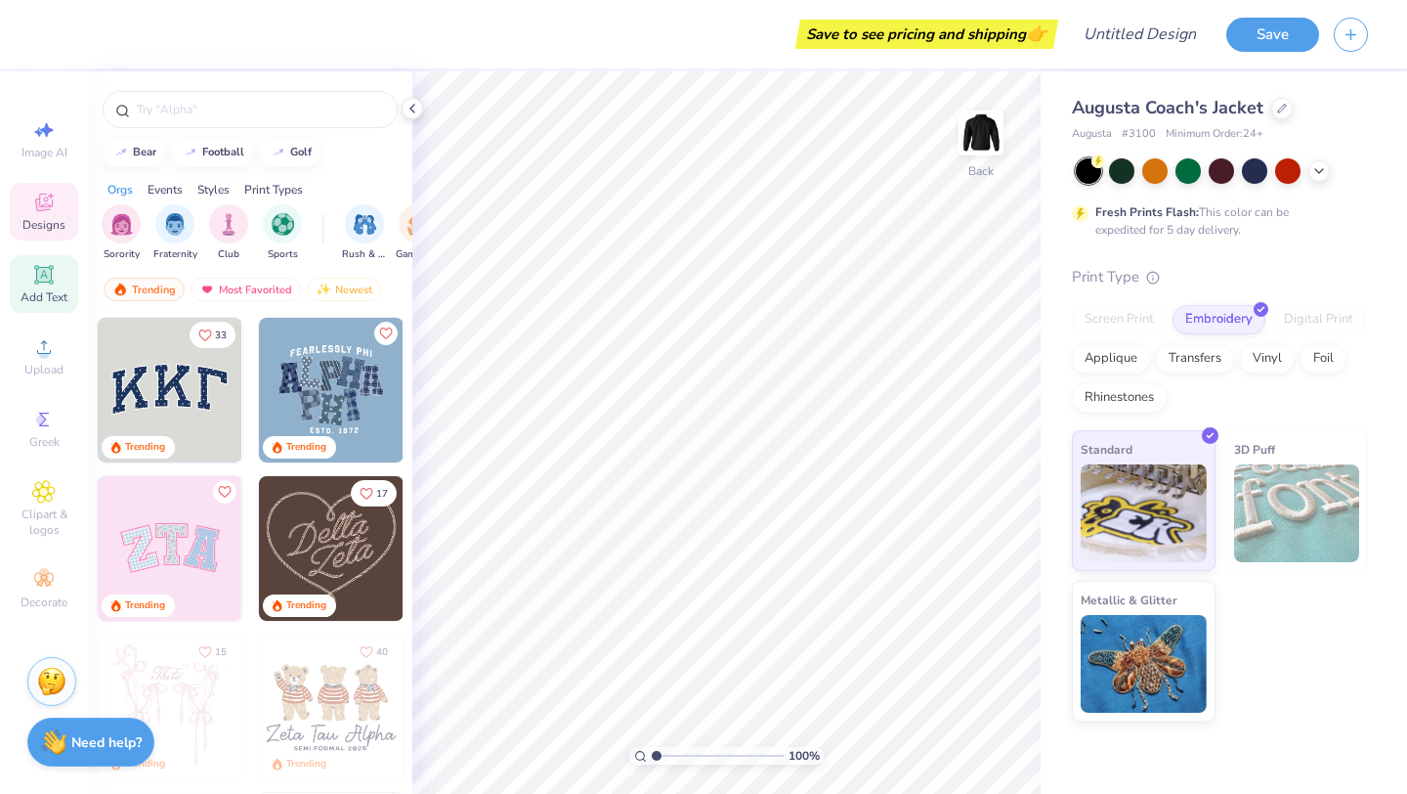
click at [45, 276] on icon at bounding box center [43, 274] width 15 height 15
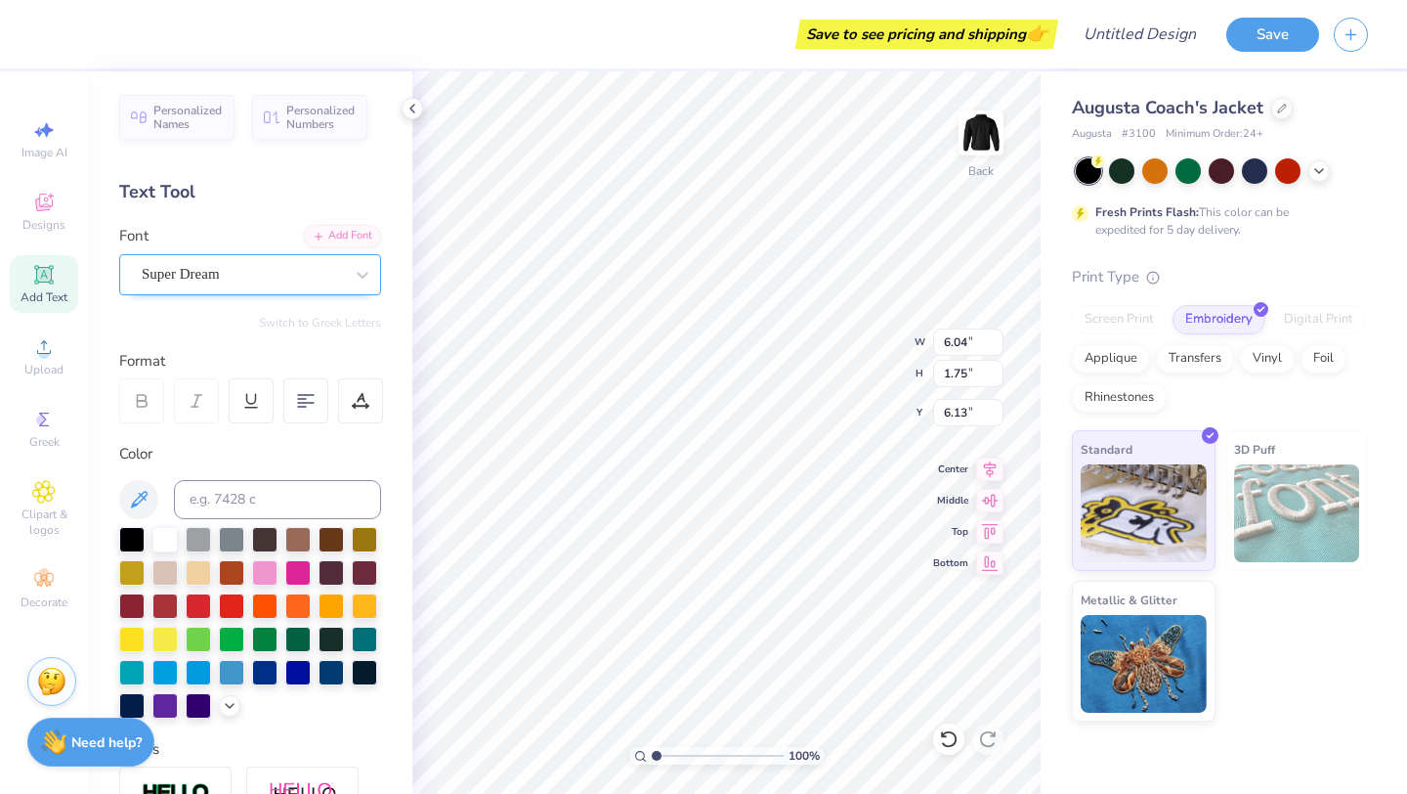
click at [247, 275] on div "Super Dream" at bounding box center [242, 274] width 205 height 30
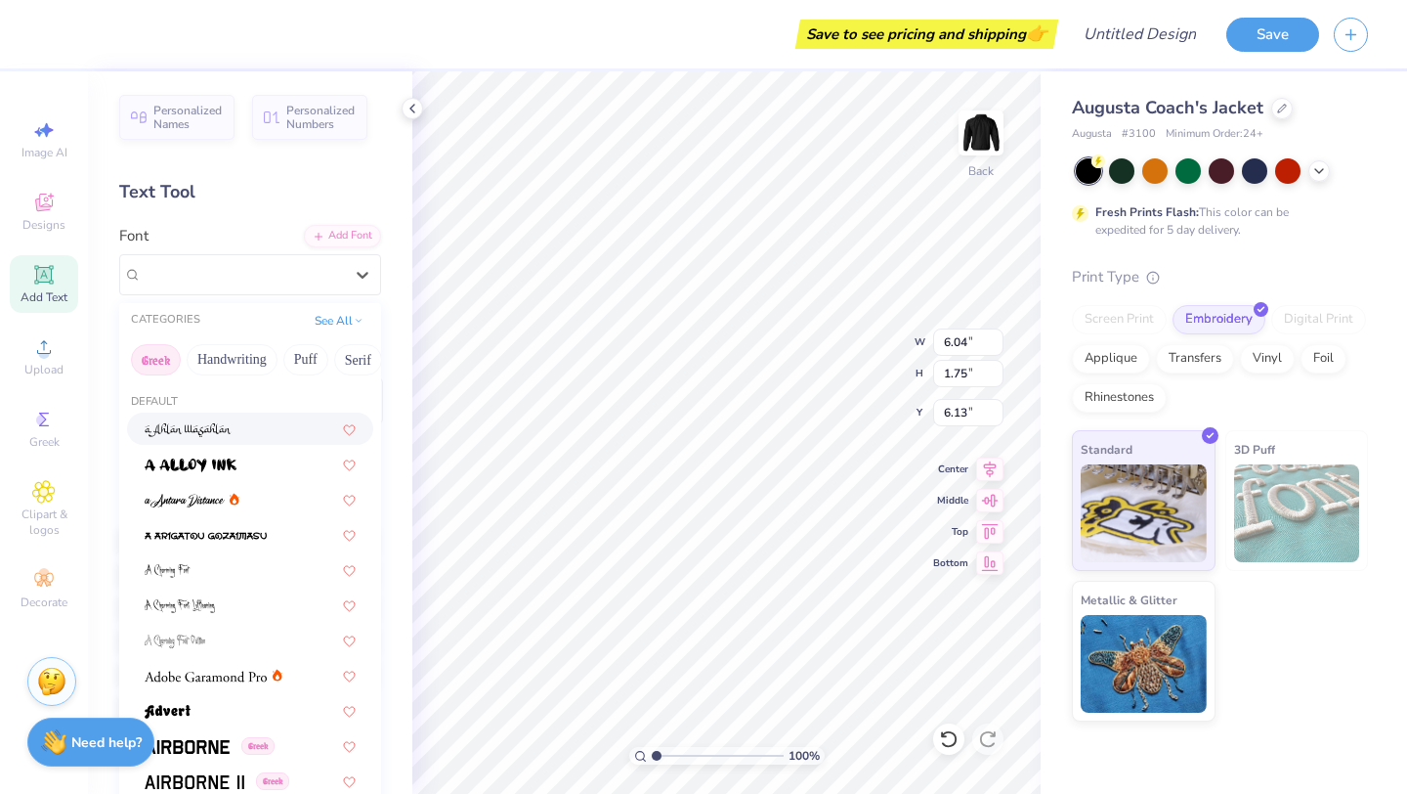
click at [153, 361] on button "Greek" at bounding box center [156, 359] width 50 height 31
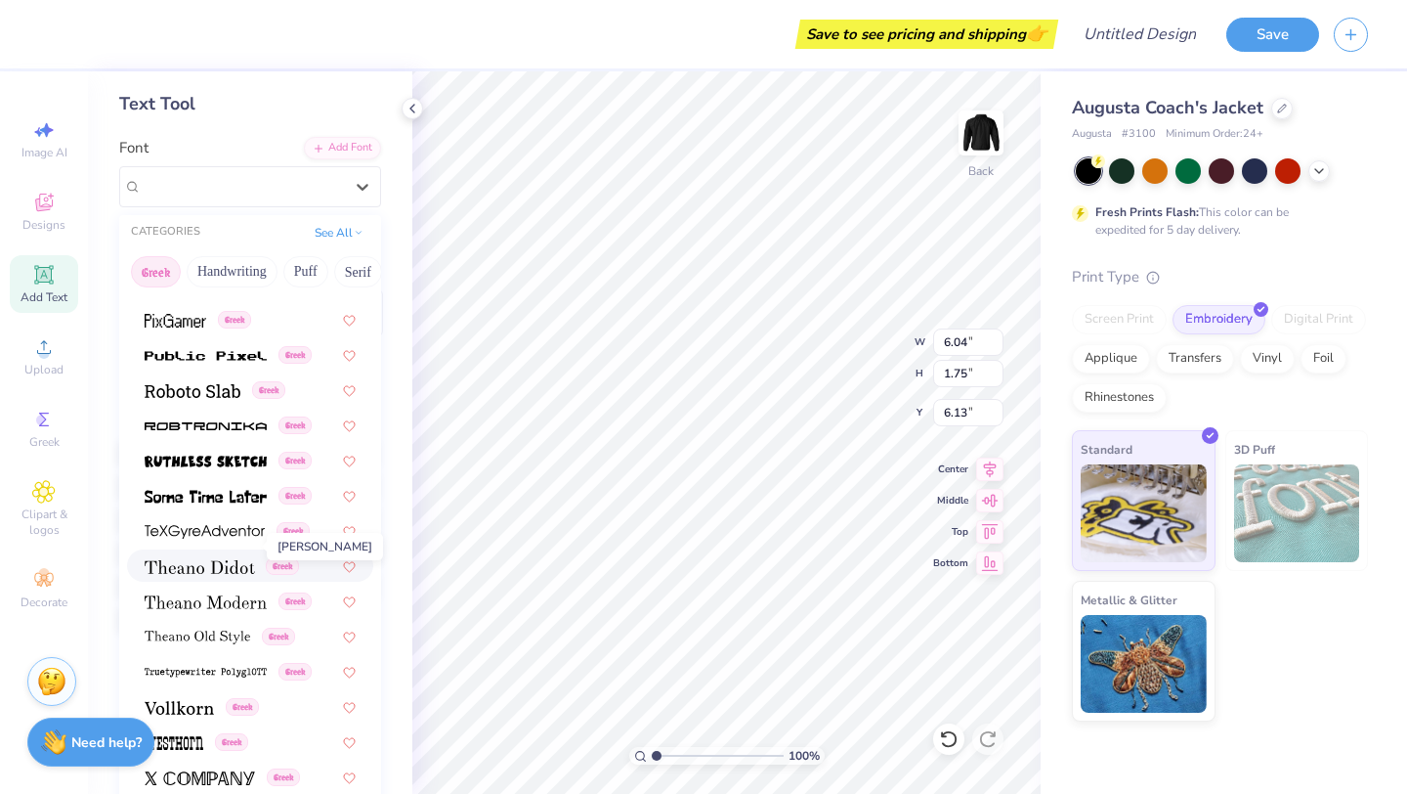
scroll to position [109, 0]
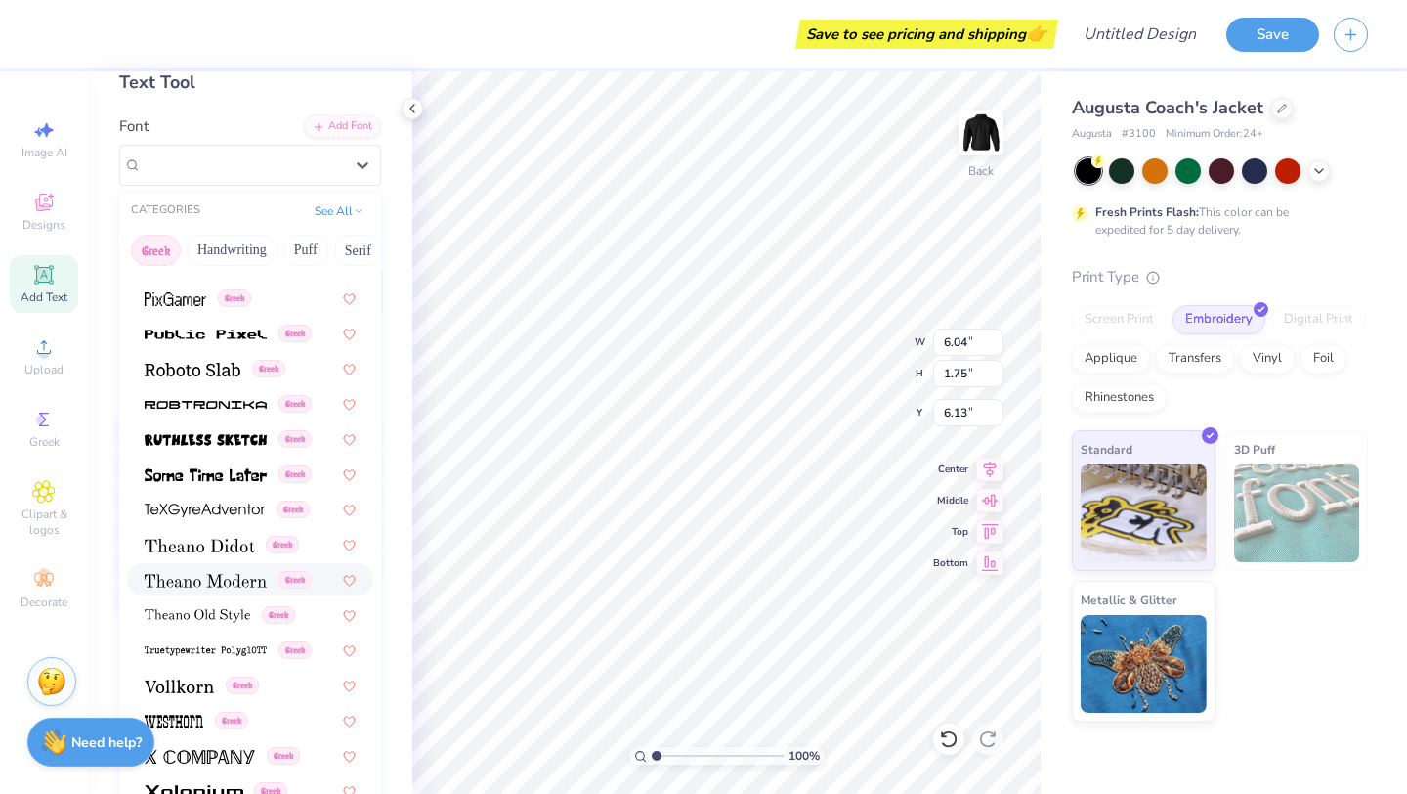
click at [212, 592] on div "Greek" at bounding box center [250, 579] width 246 height 32
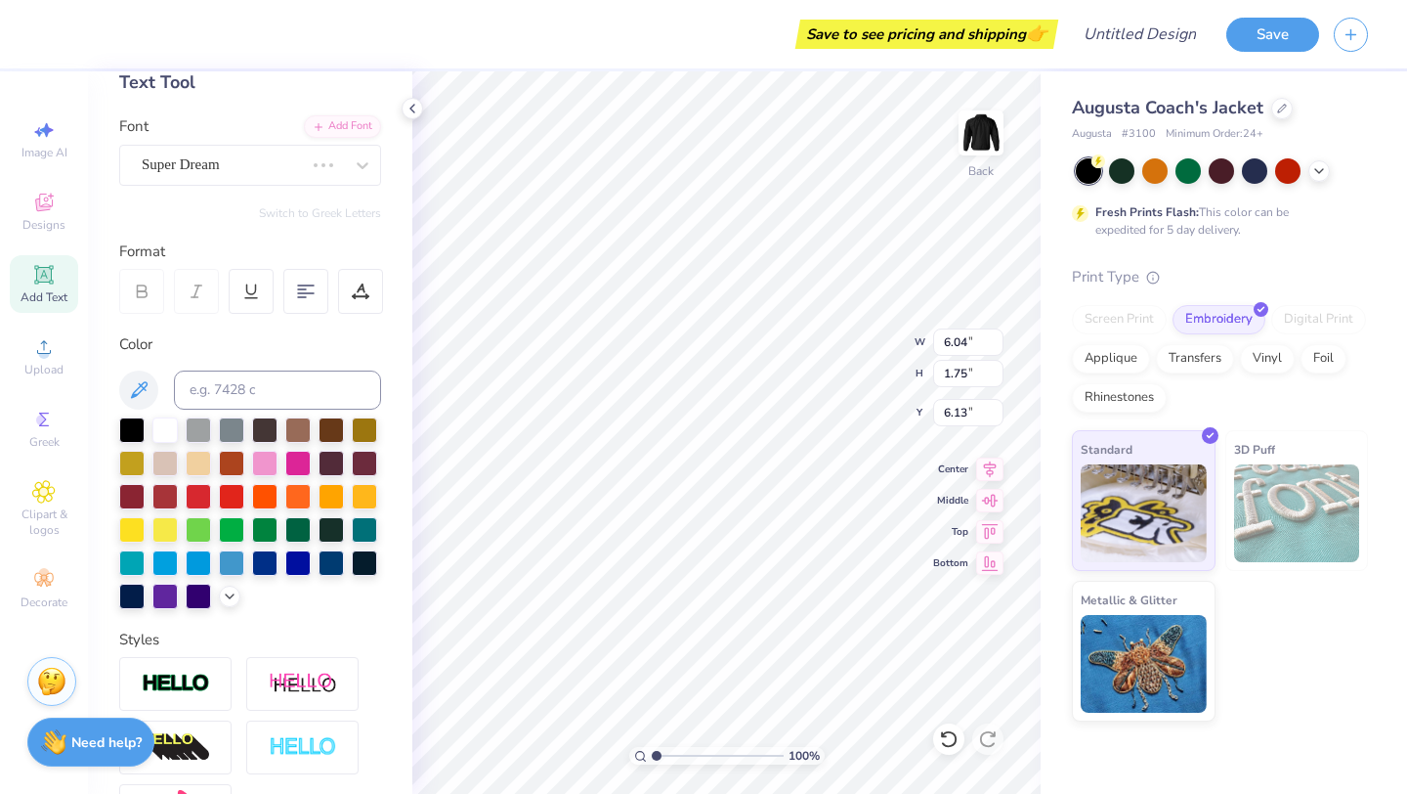
type input "6.96"
type input "1.78"
type input "6.11"
click at [314, 378] on input at bounding box center [277, 389] width 207 height 39
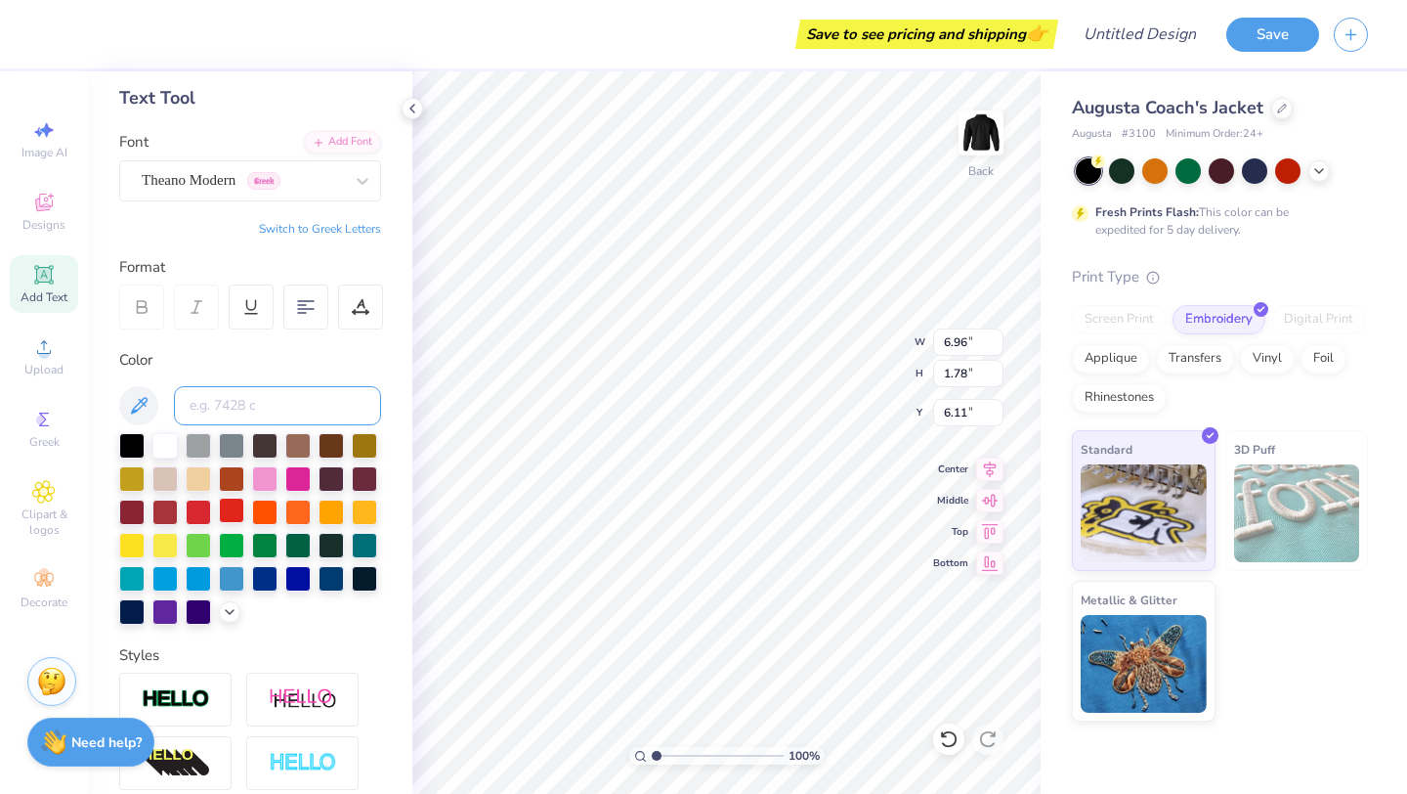
scroll to position [0, 0]
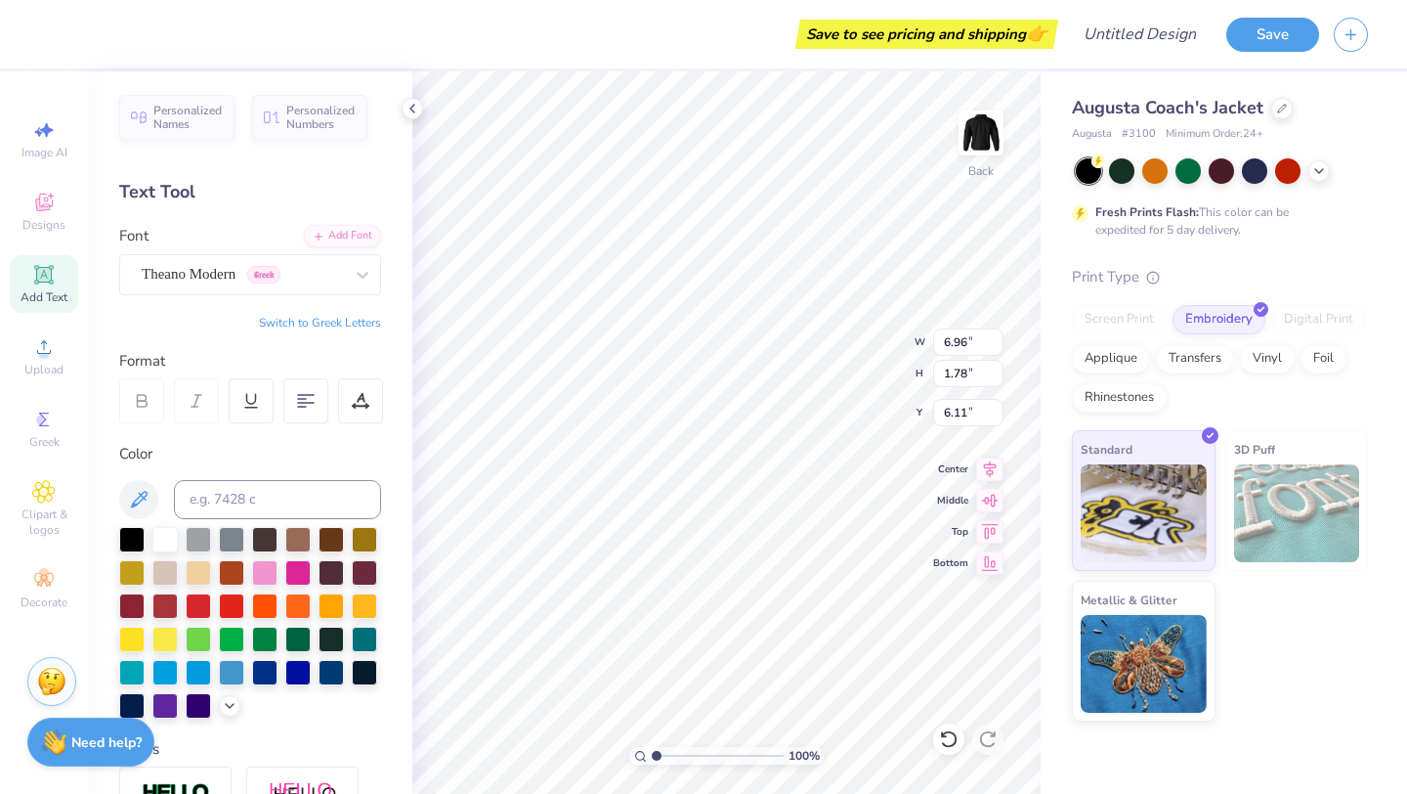
click at [327, 318] on button "Switch to Greek Letters" at bounding box center [320, 323] width 122 height 16
type input "6.99"
type input "2.21"
type input "5.90"
click at [214, 496] on input at bounding box center [277, 499] width 207 height 39
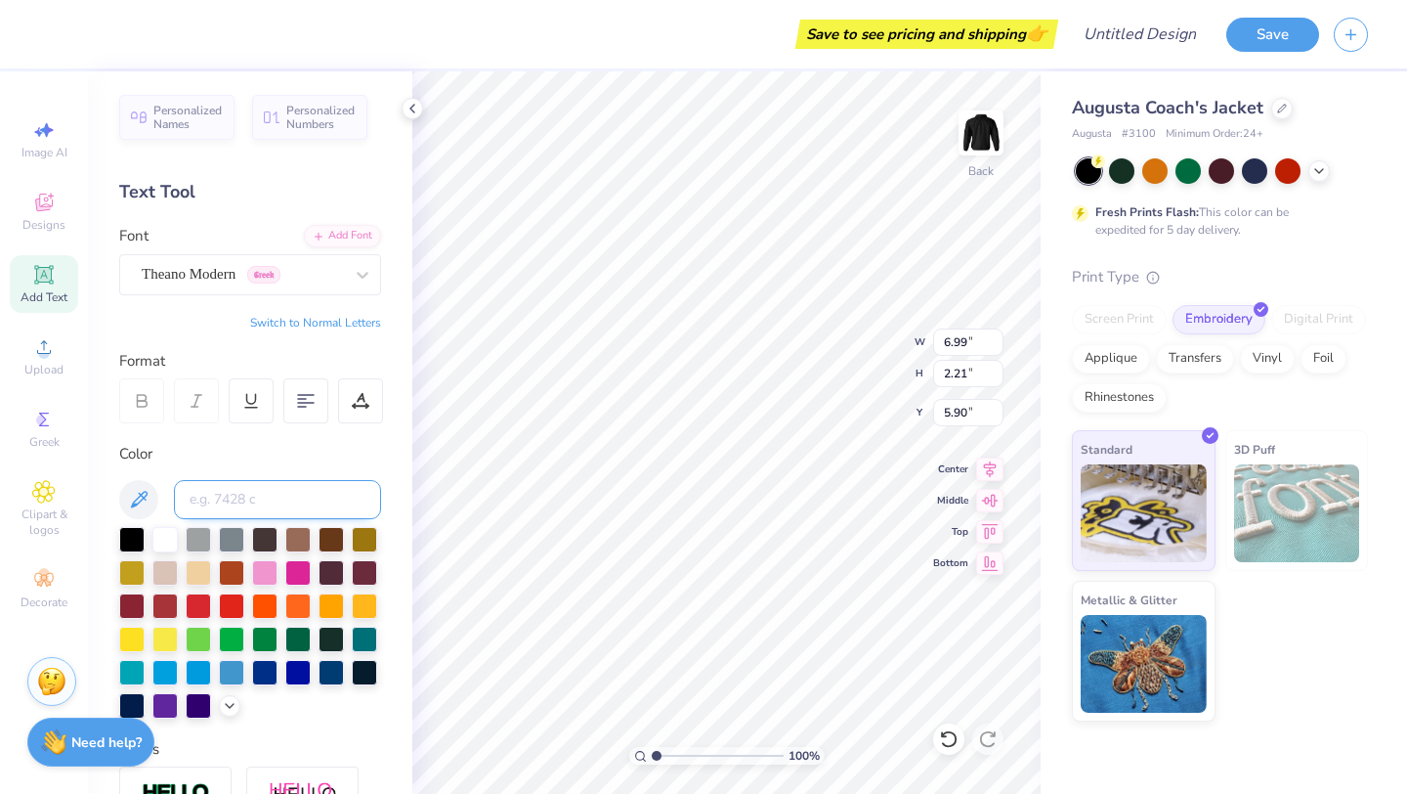
type input "e"
